Goal: Task Accomplishment & Management: Use online tool/utility

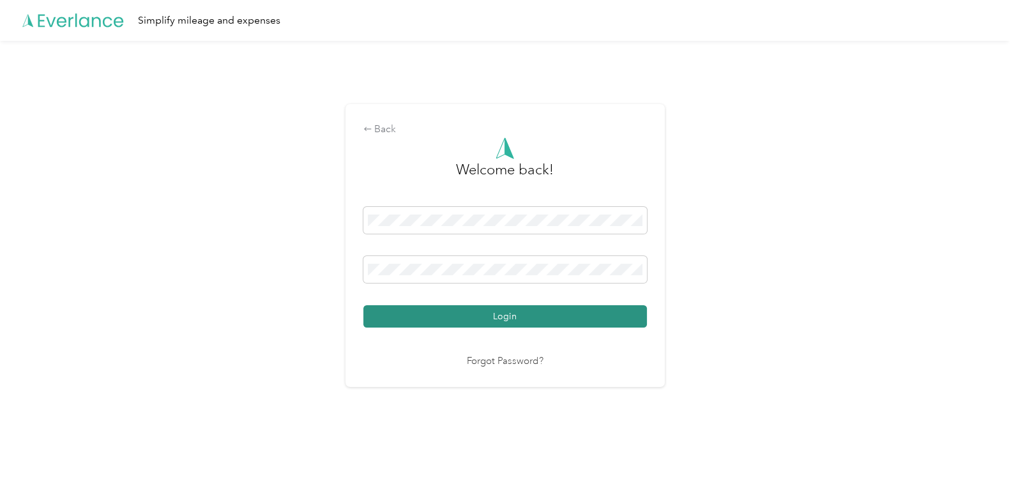
click at [481, 319] on button "Login" at bounding box center [504, 316] width 283 height 22
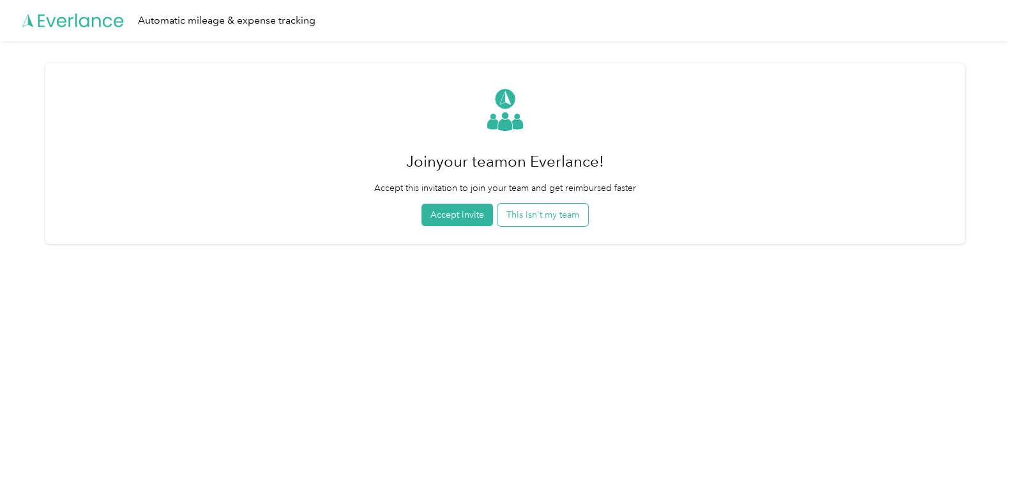
click at [550, 214] on button "This isn't my team" at bounding box center [542, 215] width 91 height 22
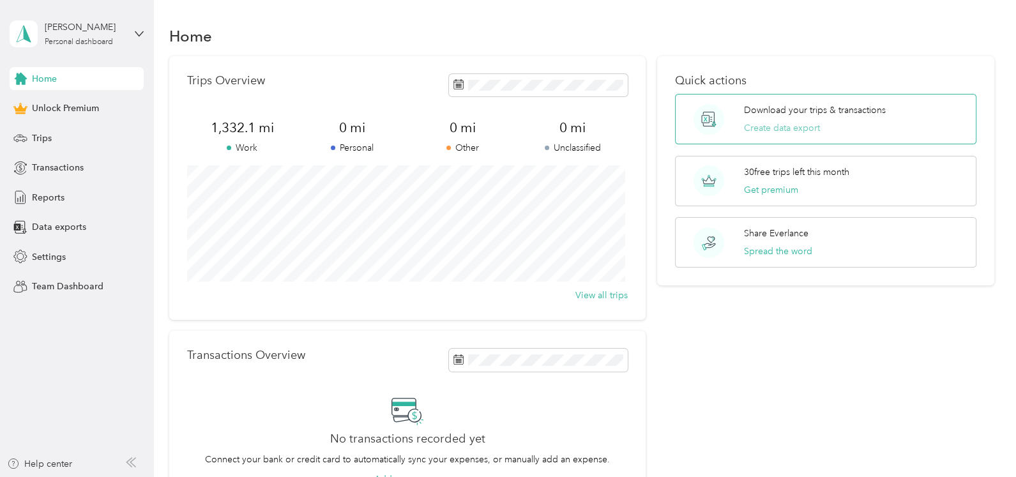
click at [798, 127] on button "Create data export" at bounding box center [782, 127] width 76 height 13
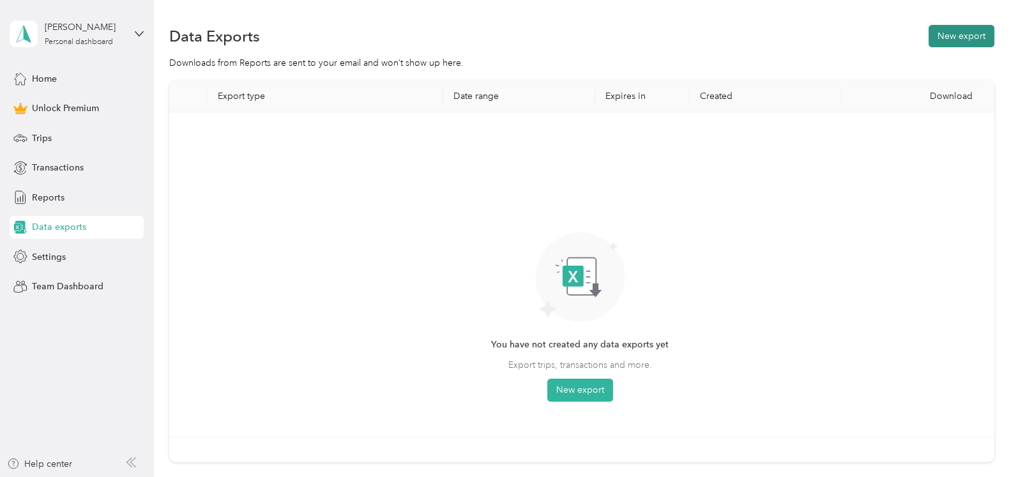
click at [965, 36] on button "New export" at bounding box center [961, 36] width 66 height 22
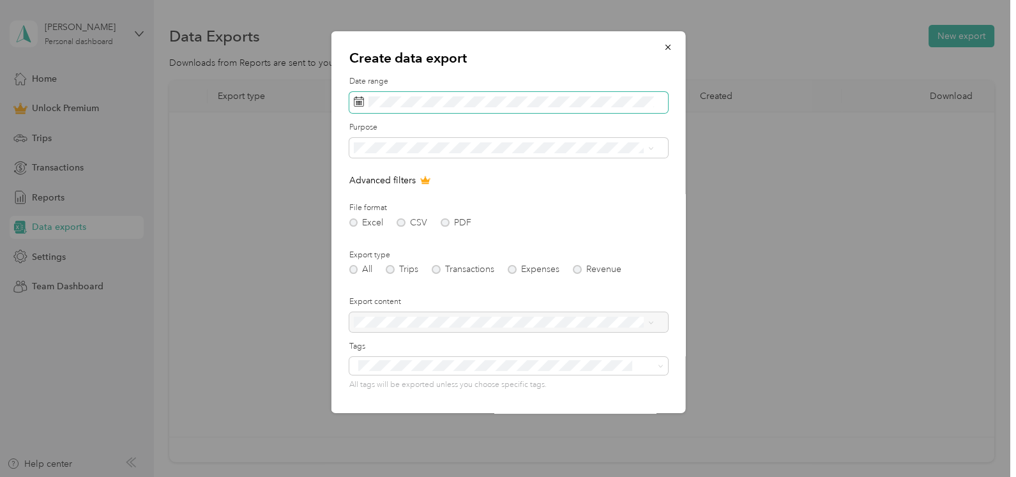
click at [521, 108] on span at bounding box center [508, 103] width 319 height 22
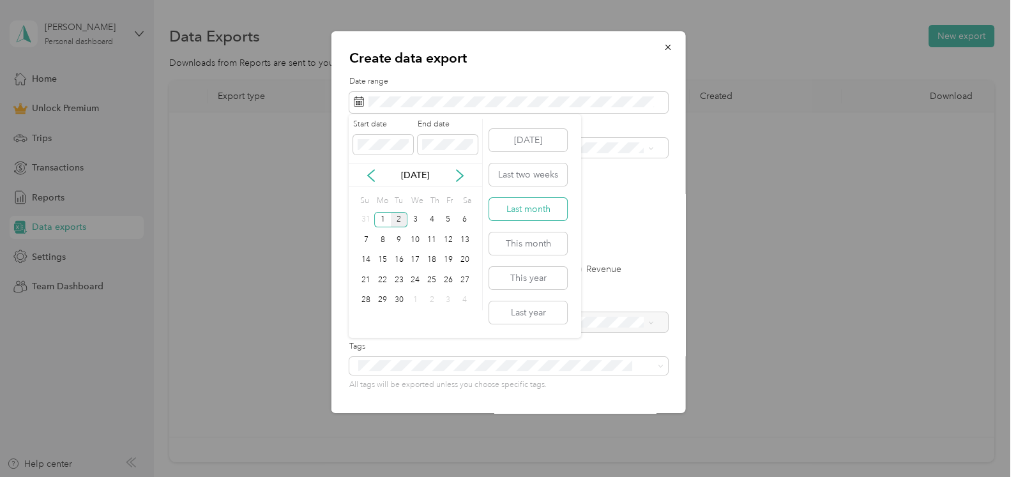
click at [527, 210] on button "Last month" at bounding box center [528, 209] width 78 height 22
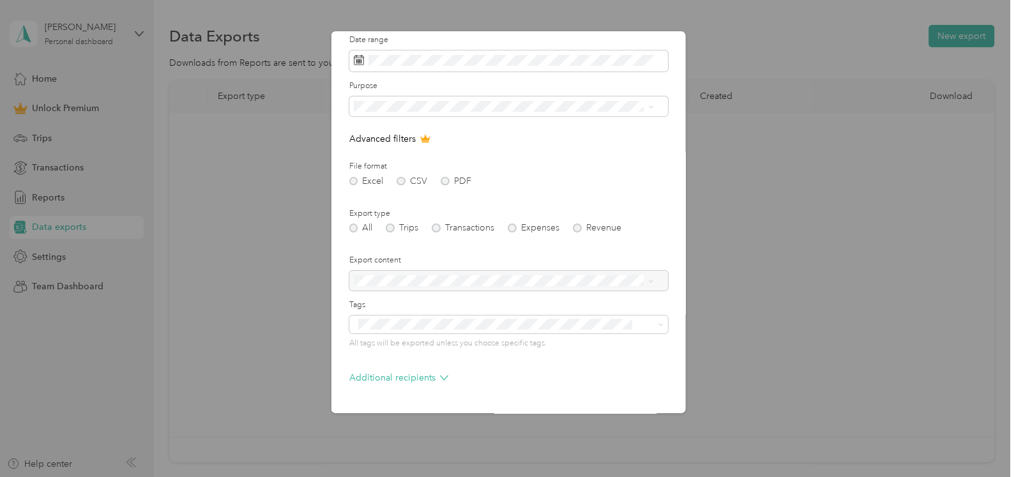
scroll to position [82, 0]
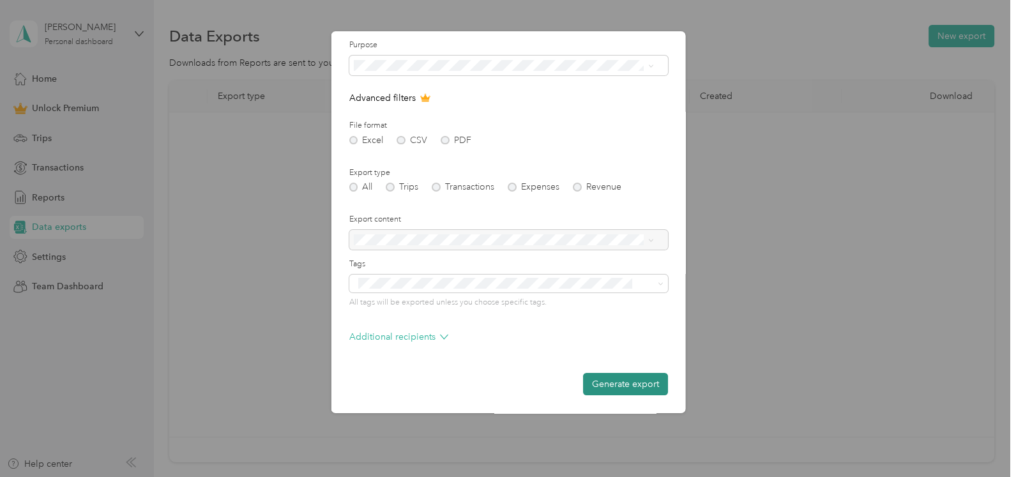
click at [632, 380] on button "Generate export" at bounding box center [624, 384] width 85 height 22
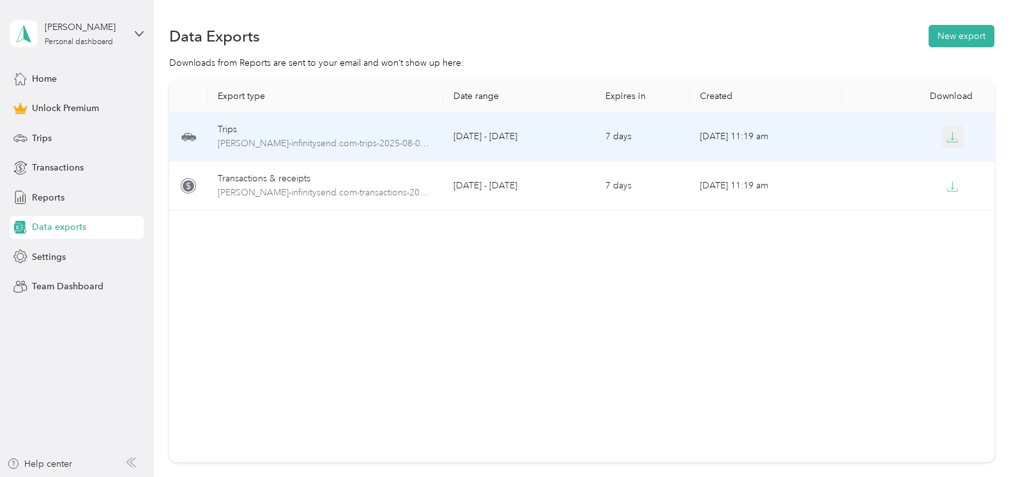
click at [951, 139] on icon "button" at bounding box center [953, 136] width 4 height 8
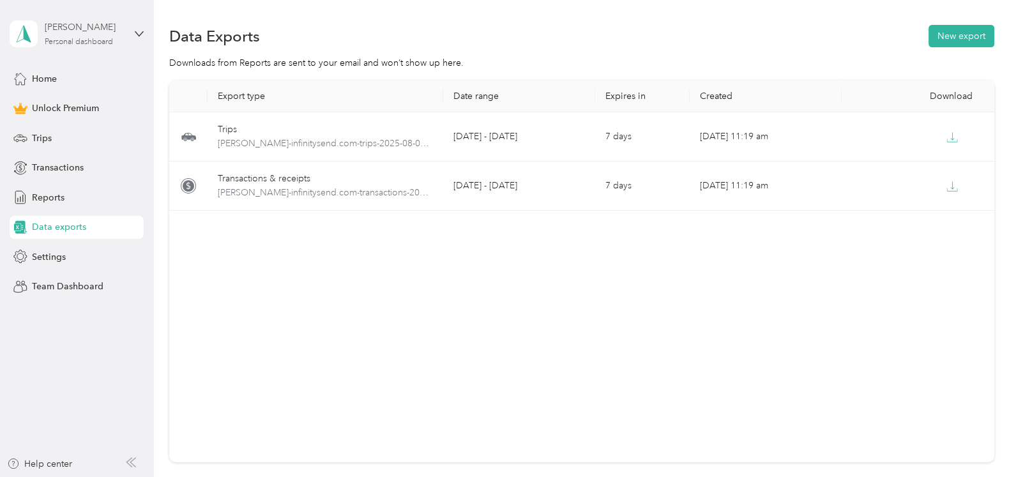
click at [55, 39] on div "Personal dashboard" at bounding box center [79, 42] width 68 height 8
click at [47, 106] on div "Log out" at bounding box center [45, 104] width 49 height 13
